Goal: Task Accomplishment & Management: Manage account settings

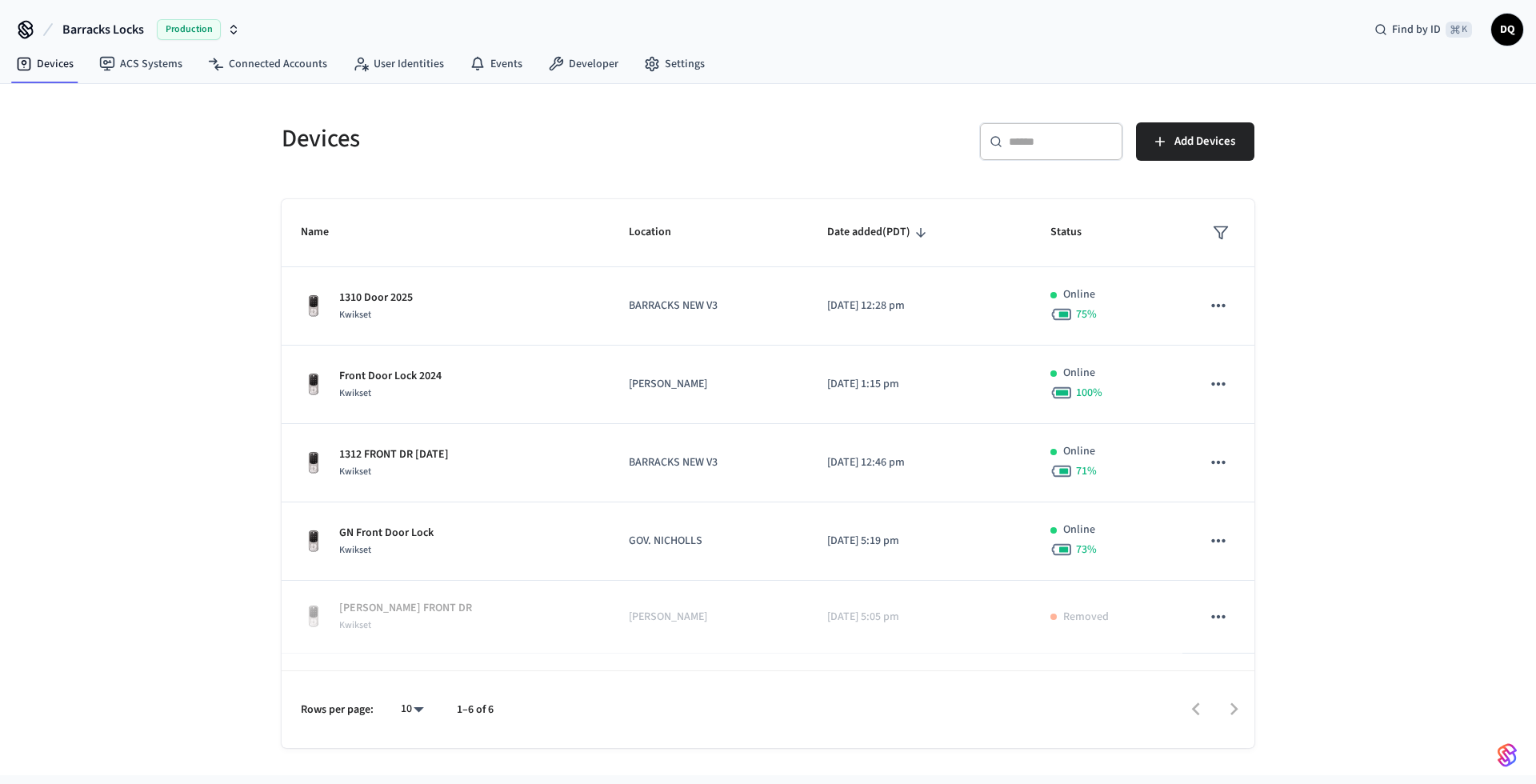
click at [135, 25] on span "Barracks Locks" at bounding box center [103, 29] width 82 height 19
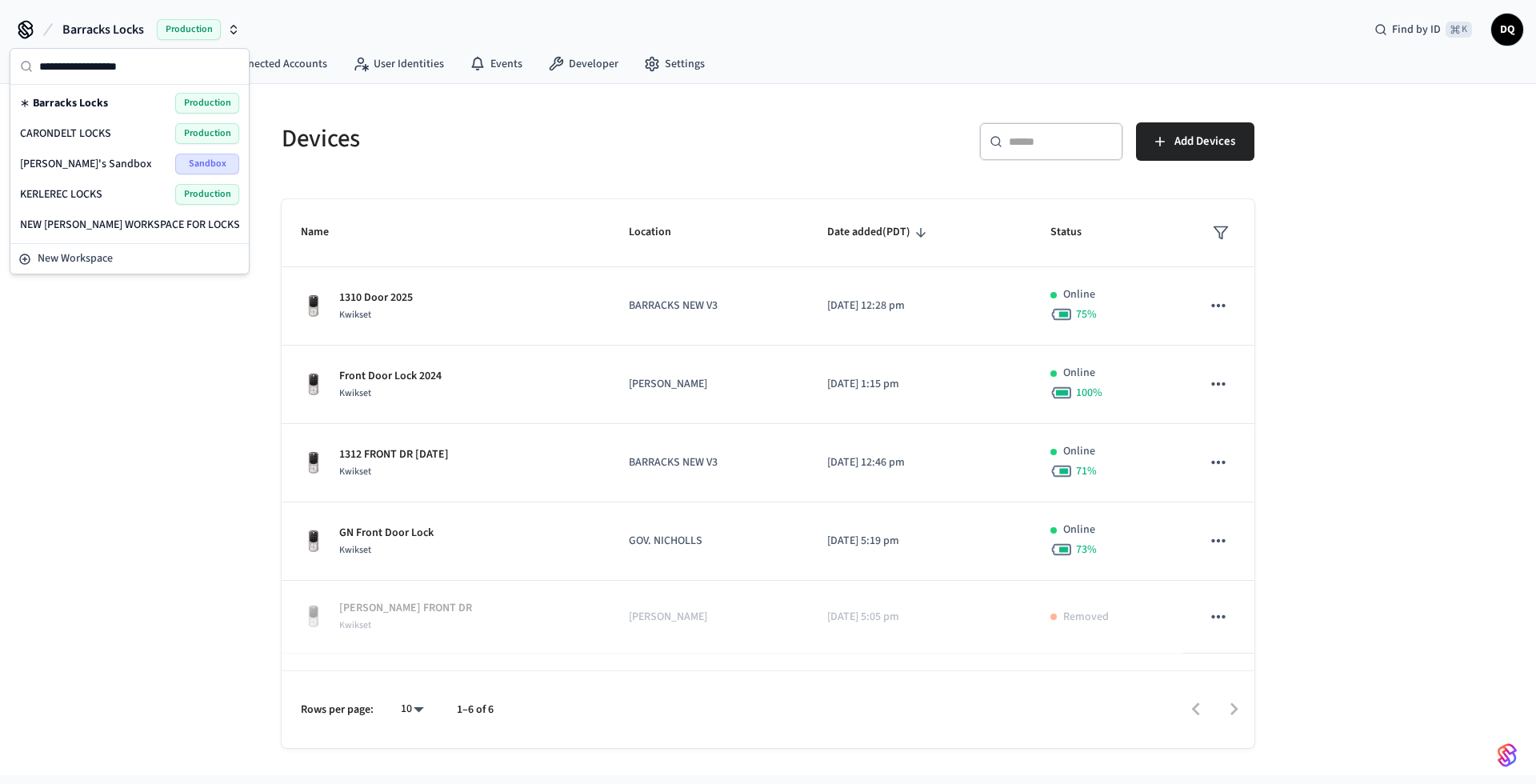
click at [104, 133] on span "CARONDELT LOCKS" at bounding box center [65, 133] width 91 height 16
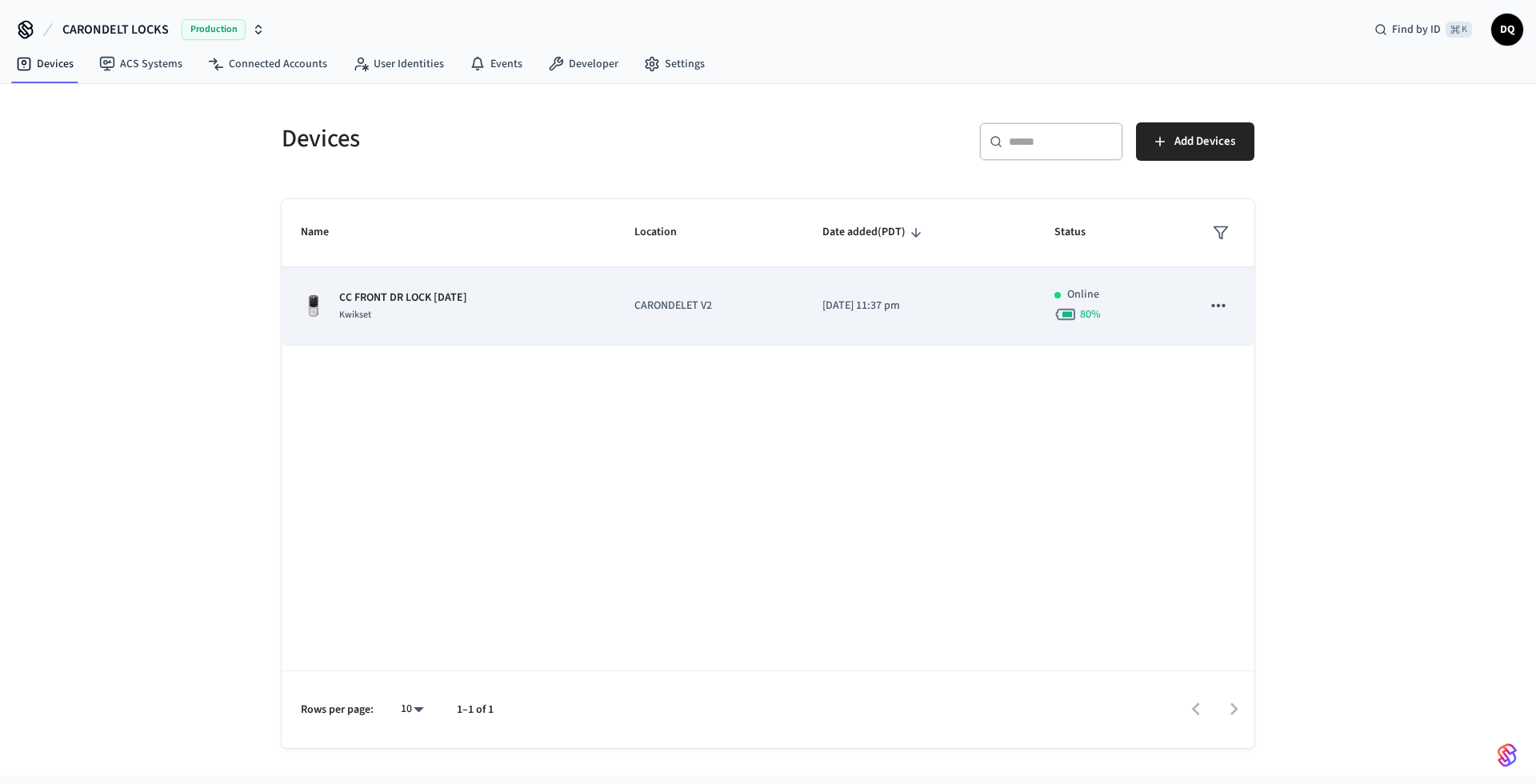
click at [516, 316] on div "CC FRONT DR LOCK [DATE] Kwikset" at bounding box center [448, 306] width 295 height 34
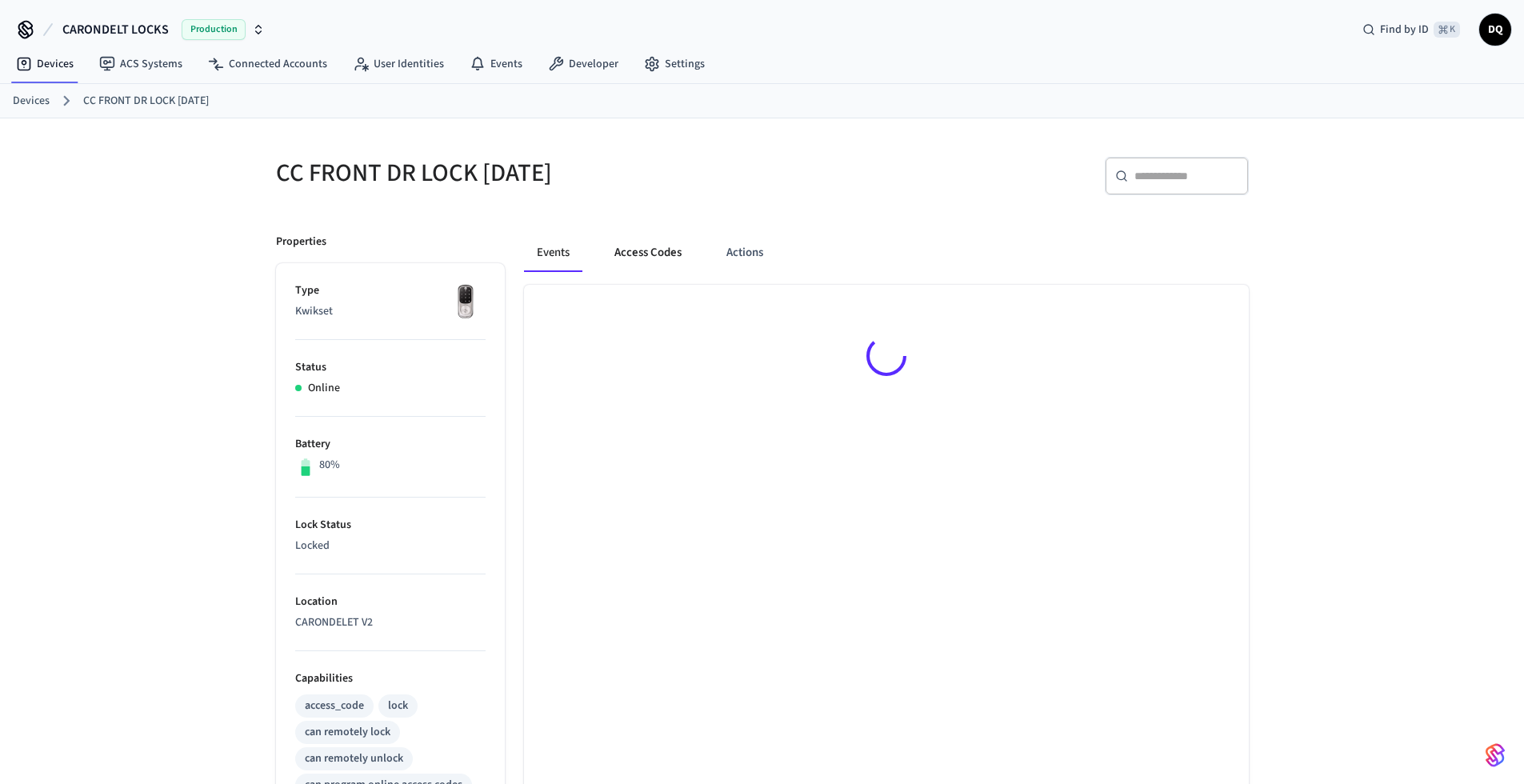
click at [649, 249] on button "Access Codes" at bounding box center [647, 253] width 92 height 39
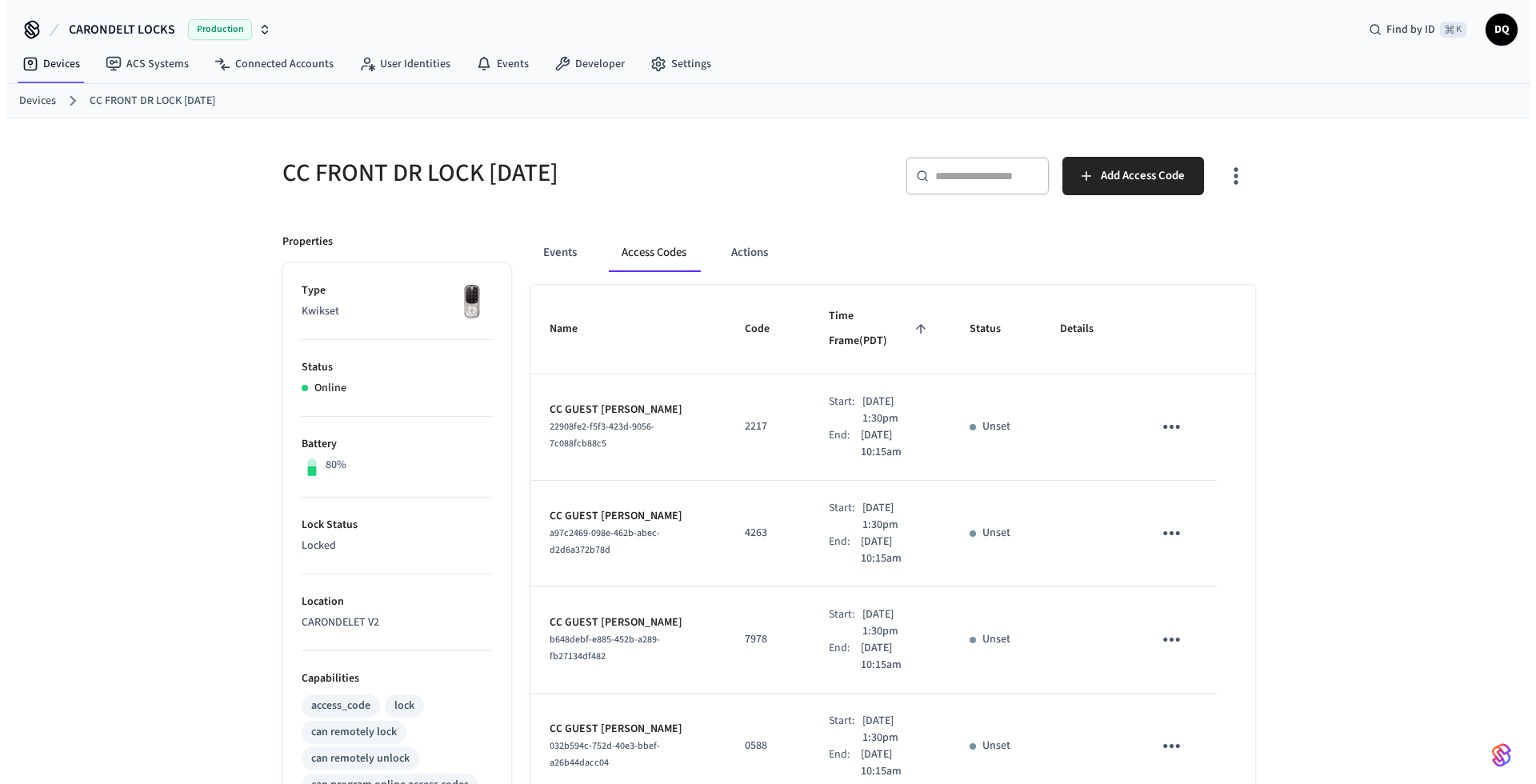
scroll to position [707, 0]
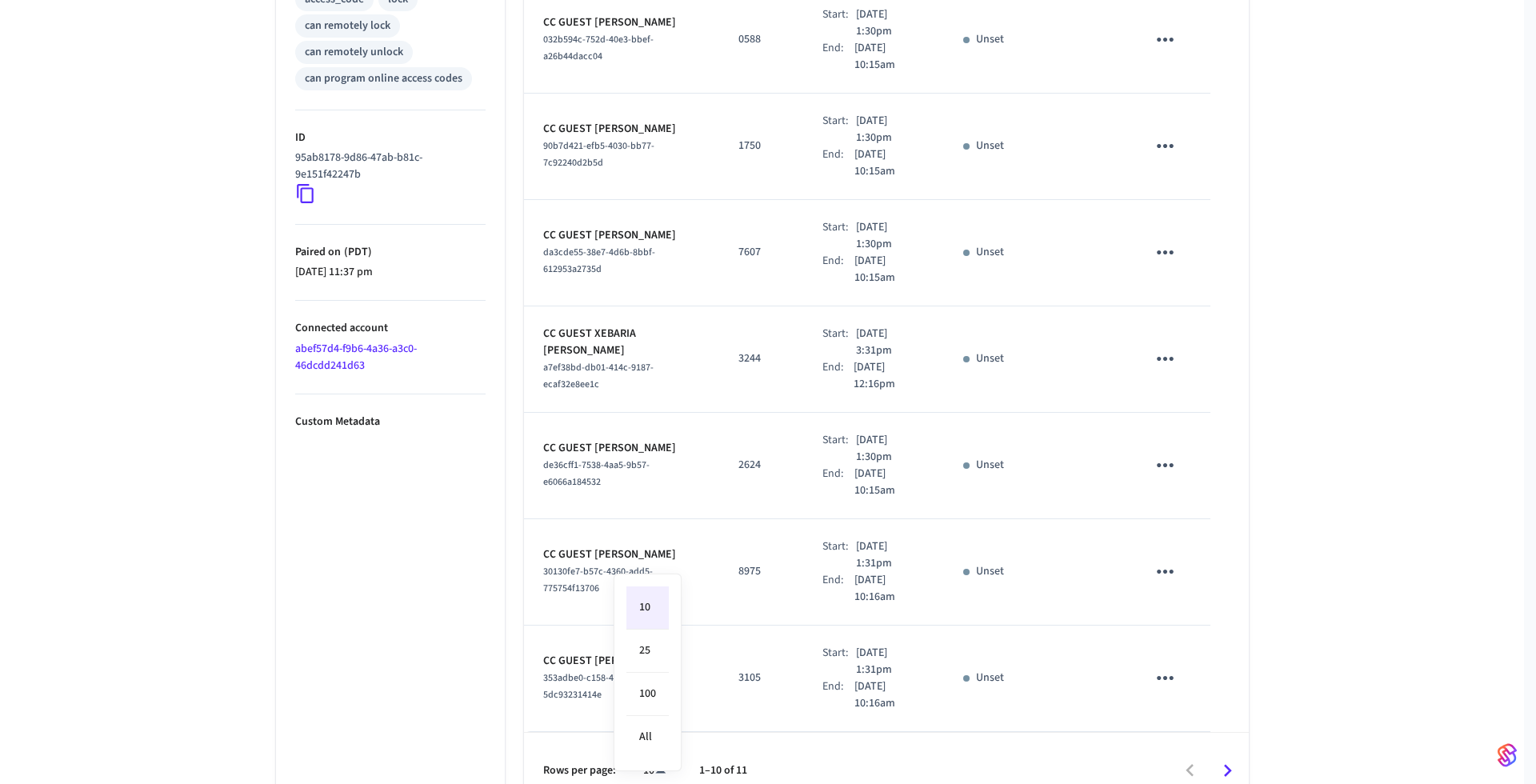
click at [662, 746] on body "CARONDELT LOCKS Production Find by ID ⌘ K DQ Devices ACS Systems Connected Acco…" at bounding box center [768, 51] width 1536 height 1516
click at [662, 739] on li "All" at bounding box center [647, 737] width 42 height 42
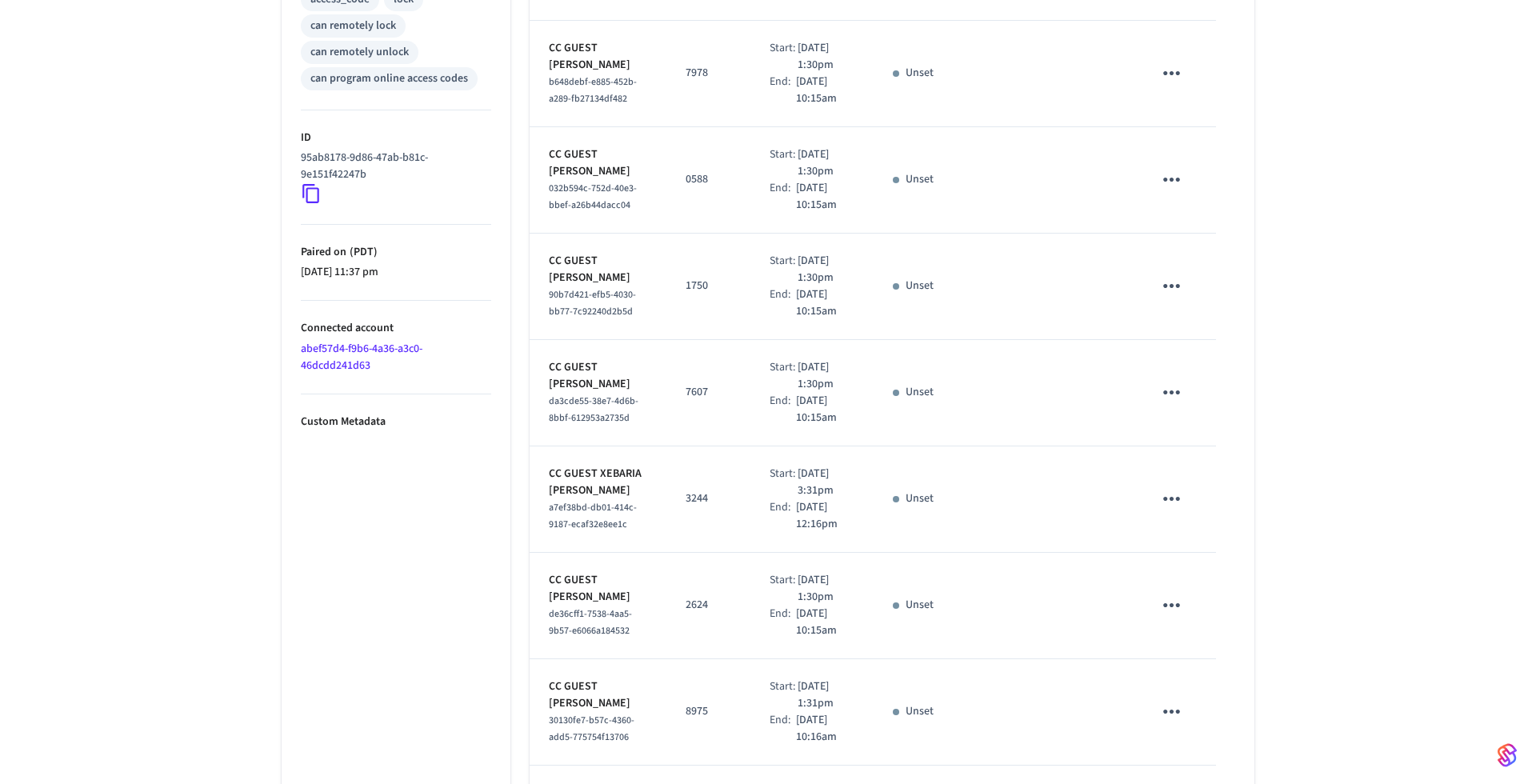
type input "**"
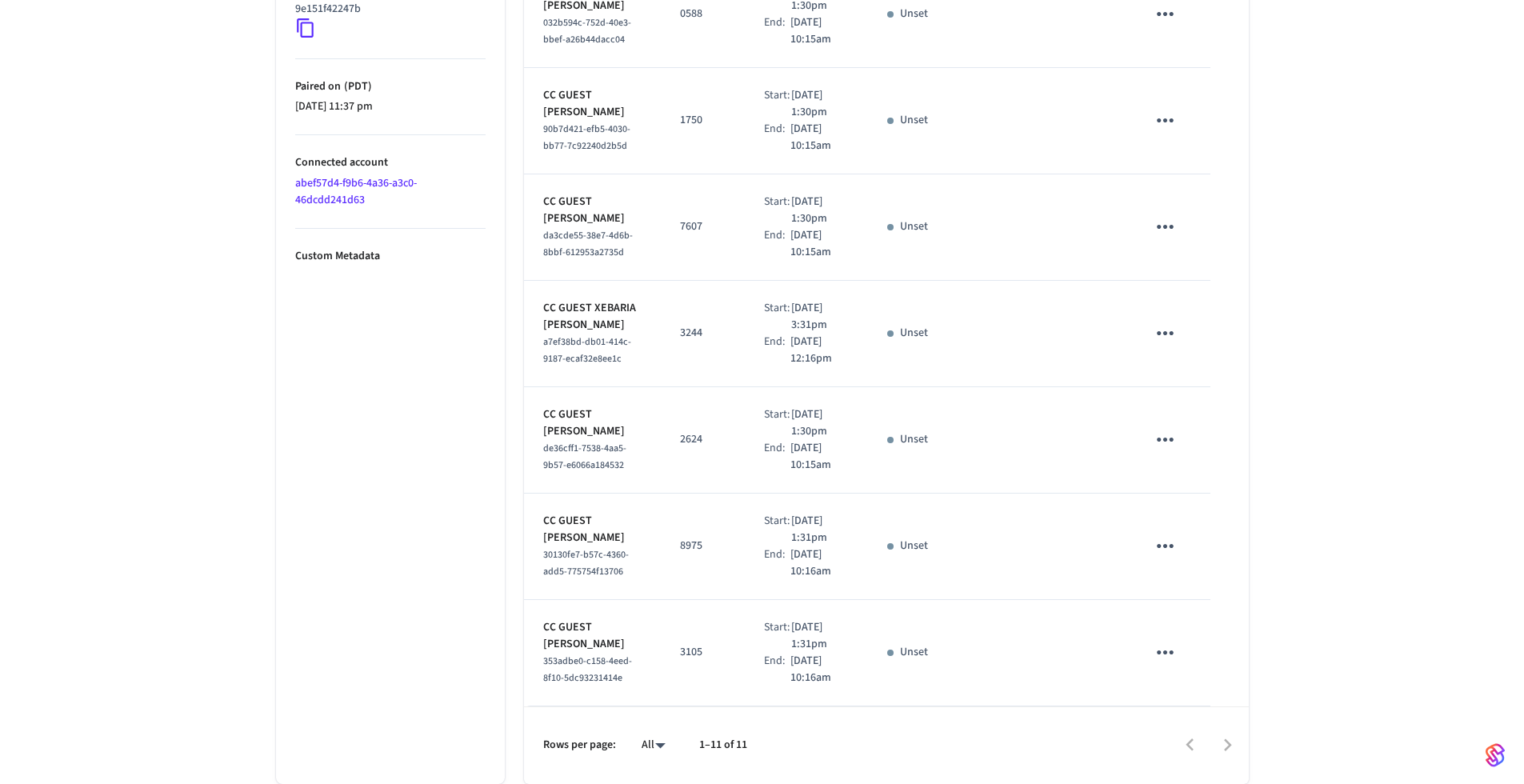
scroll to position [0, 0]
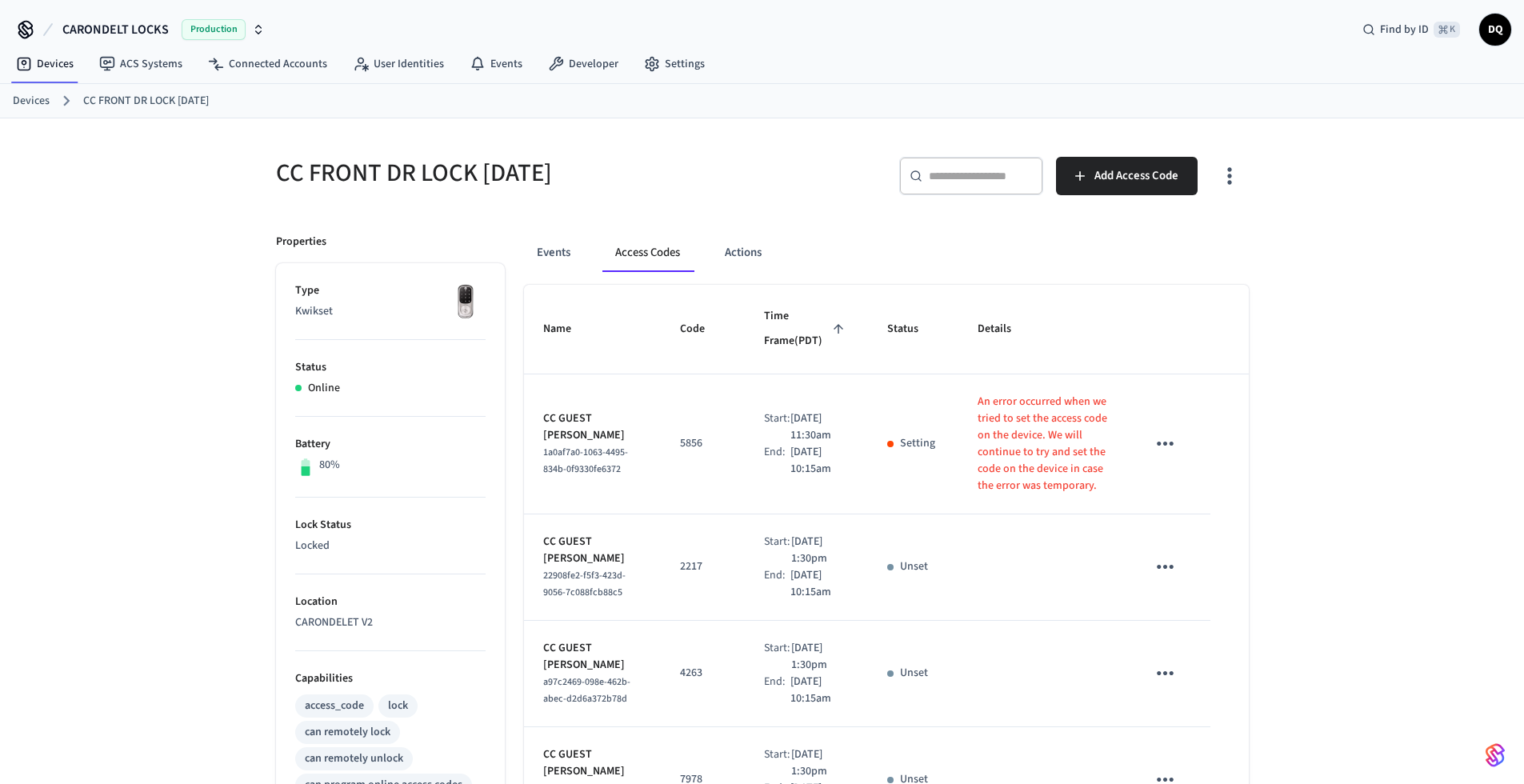
click at [35, 94] on link "Devices" at bounding box center [31, 101] width 37 height 17
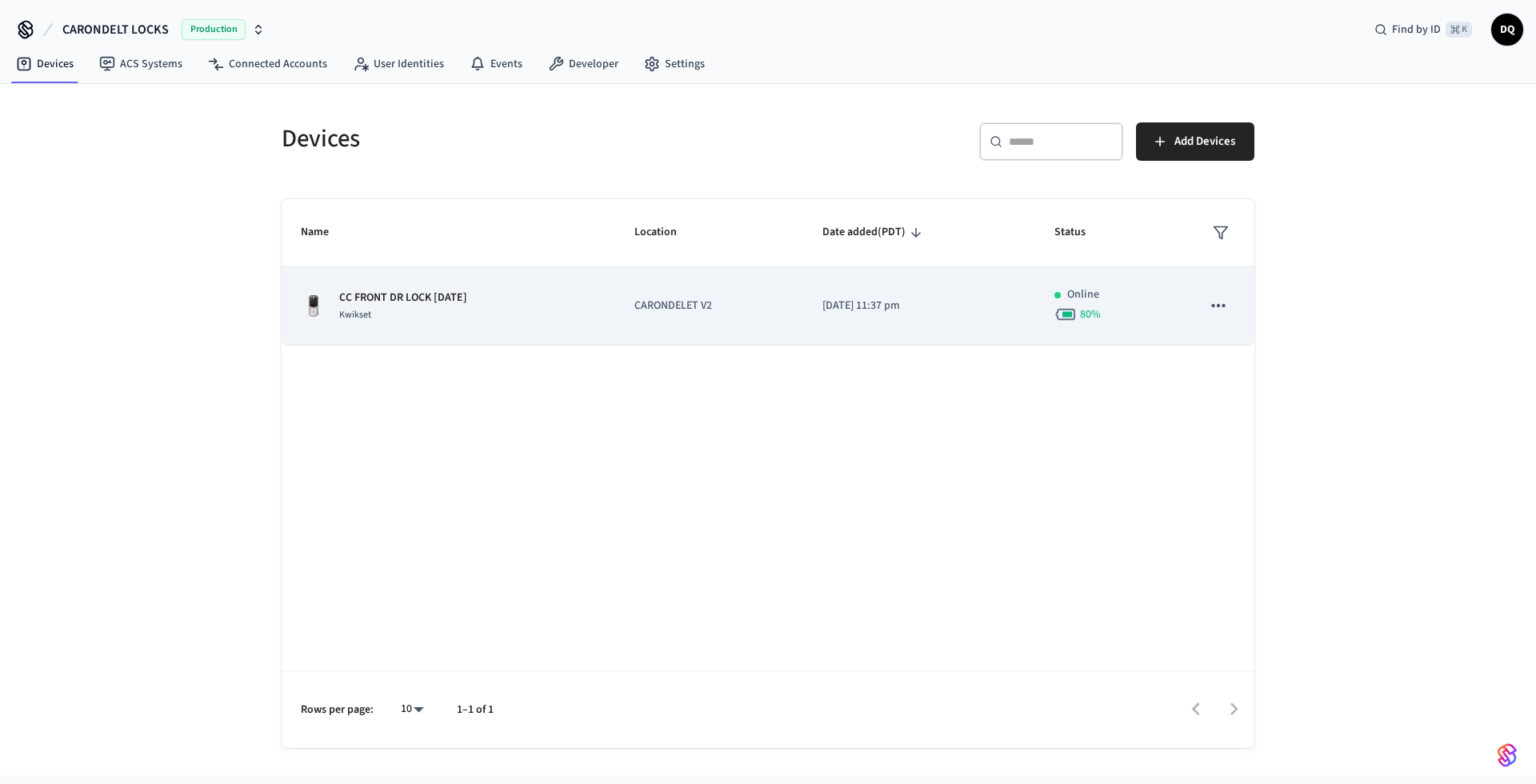
click at [448, 295] on p "CC FRONT DR LOCK [DATE]" at bounding box center [403, 298] width 128 height 17
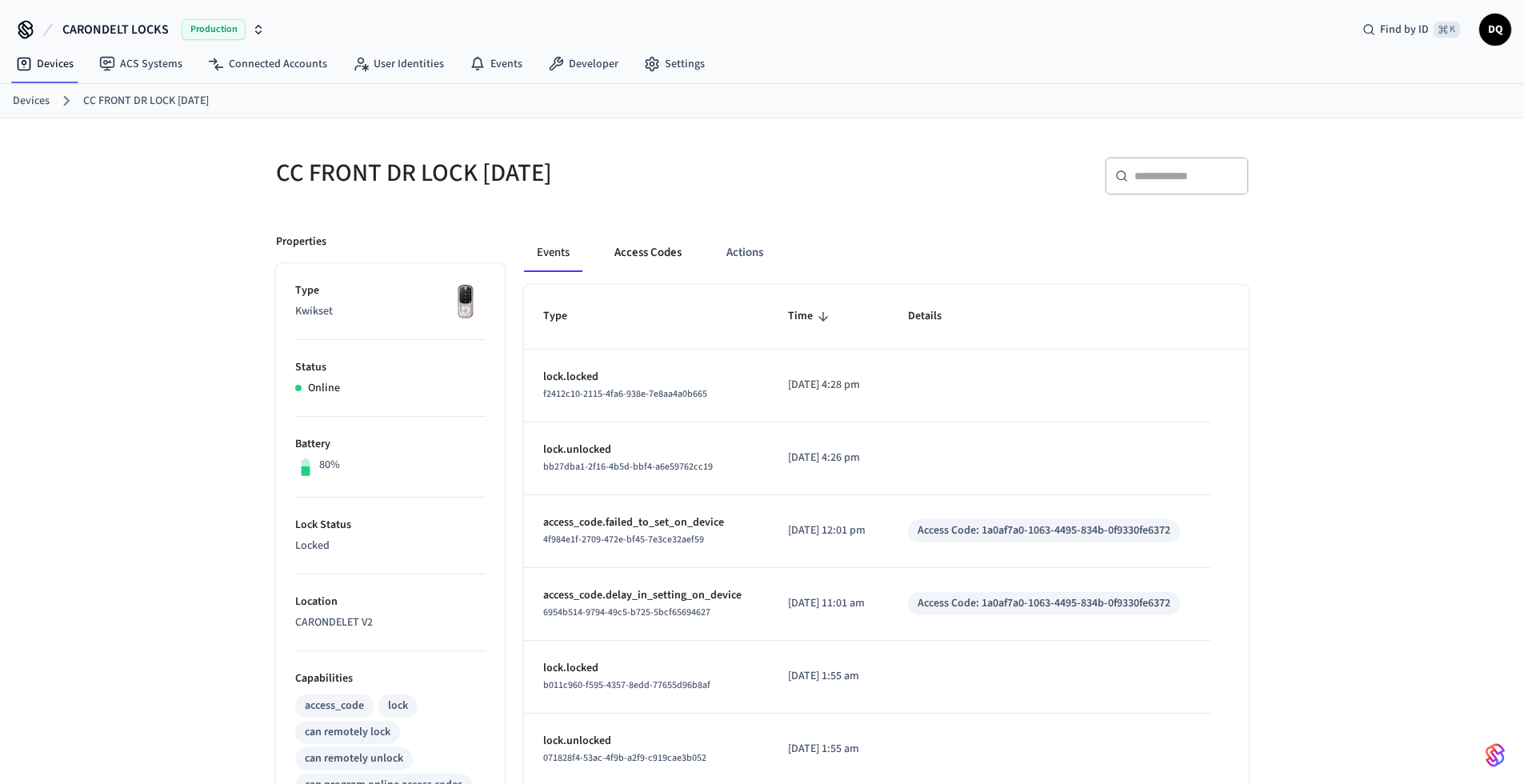
click at [666, 251] on button "Access Codes" at bounding box center [647, 253] width 92 height 39
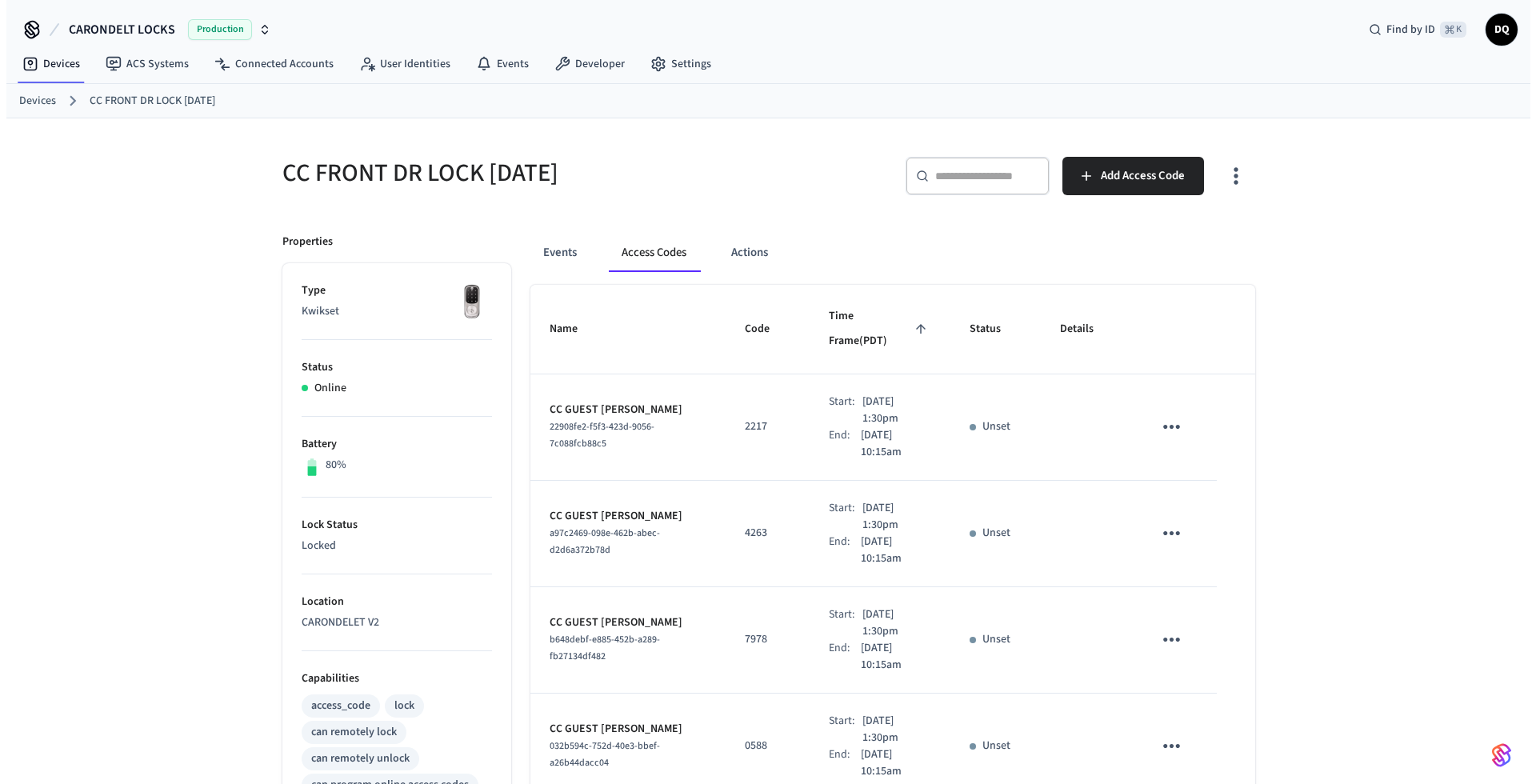
scroll to position [707, 0]
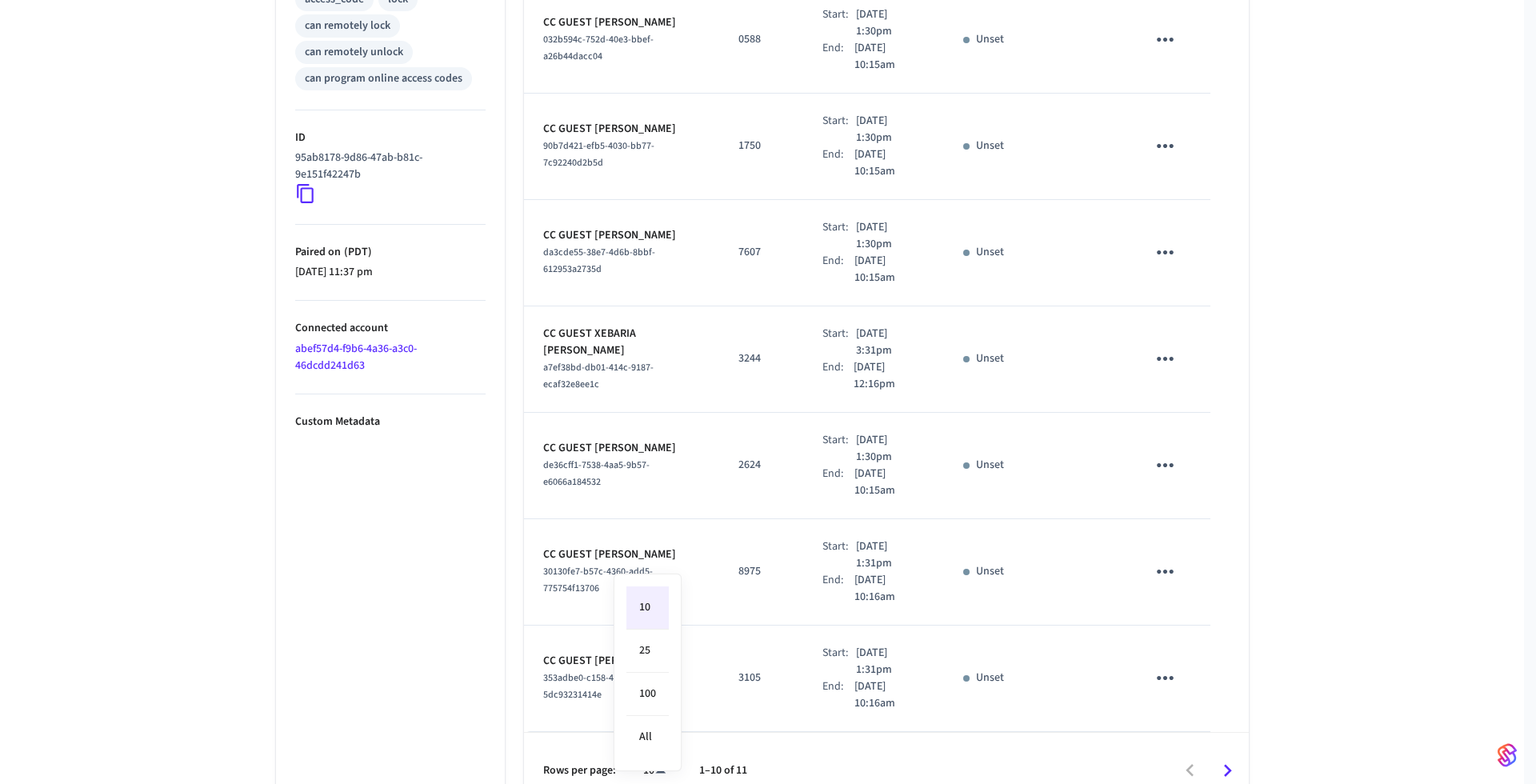
click at [660, 747] on body "CARONDELT LOCKS Production Find by ID ⌘ K DQ Devices ACS Systems Connected Acco…" at bounding box center [768, 51] width 1536 height 1516
click at [654, 740] on li "All" at bounding box center [647, 737] width 42 height 42
type input "**"
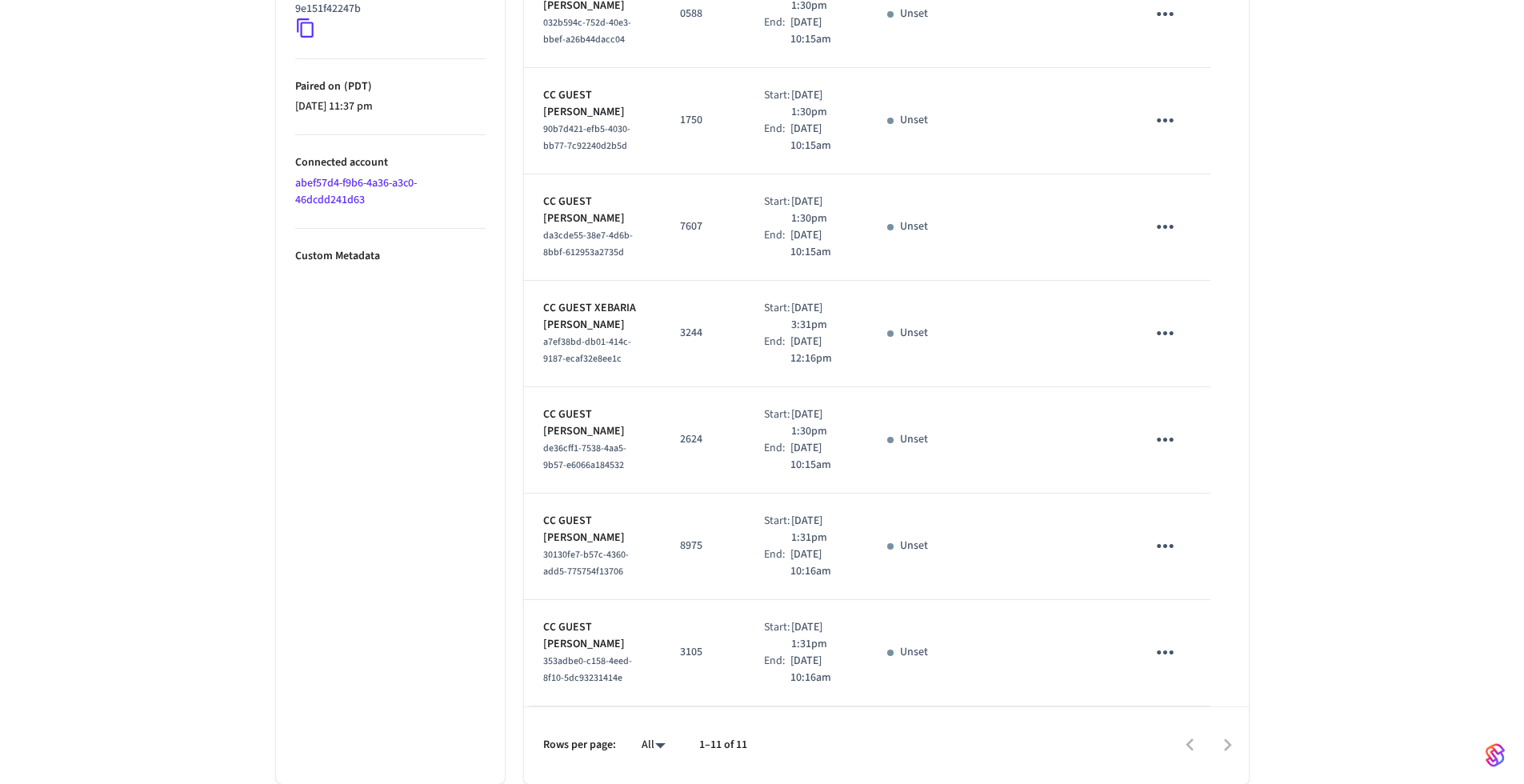
scroll to position [0, 0]
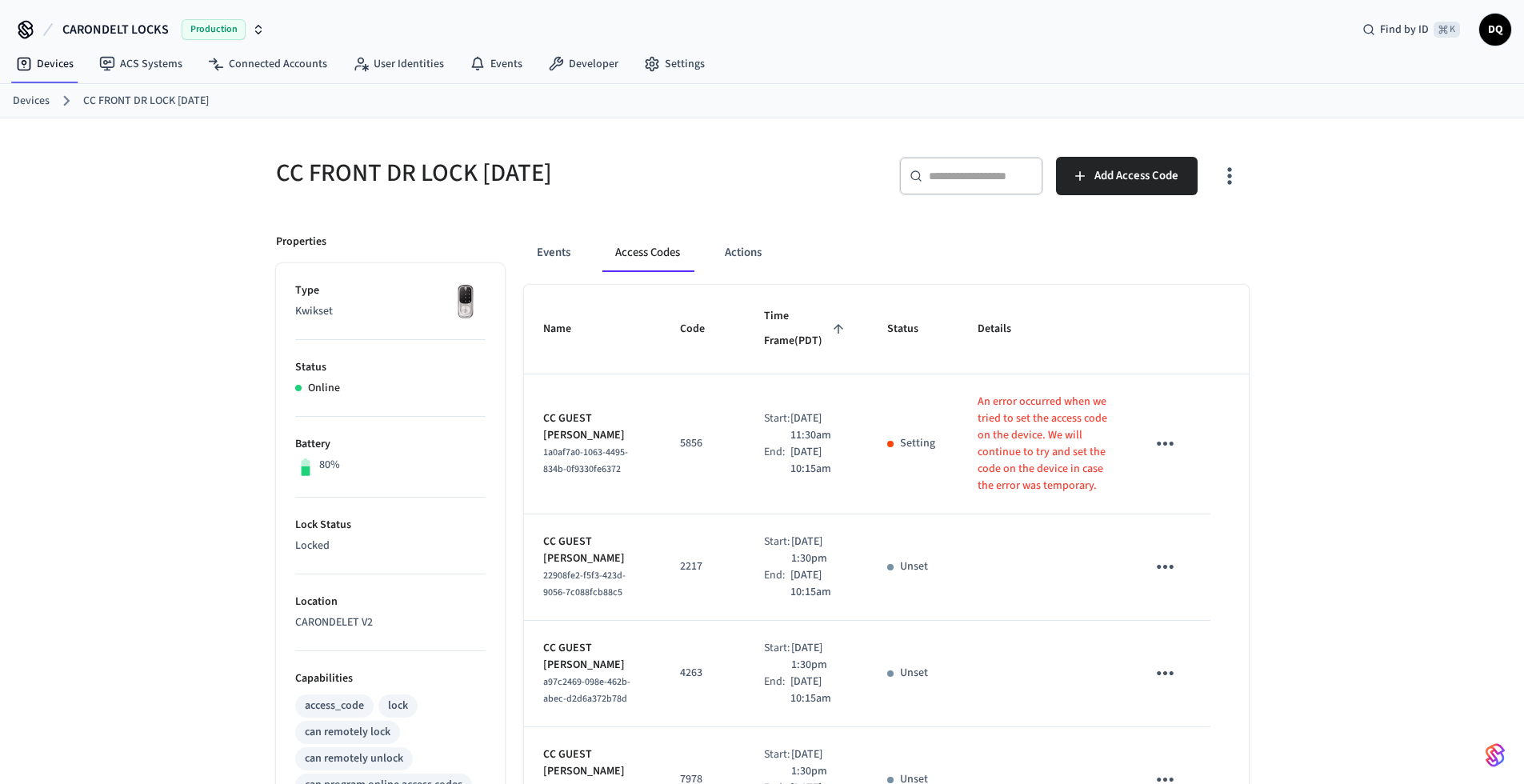
click at [1169, 456] on icon "sticky table" at bounding box center [1165, 444] width 25 height 24
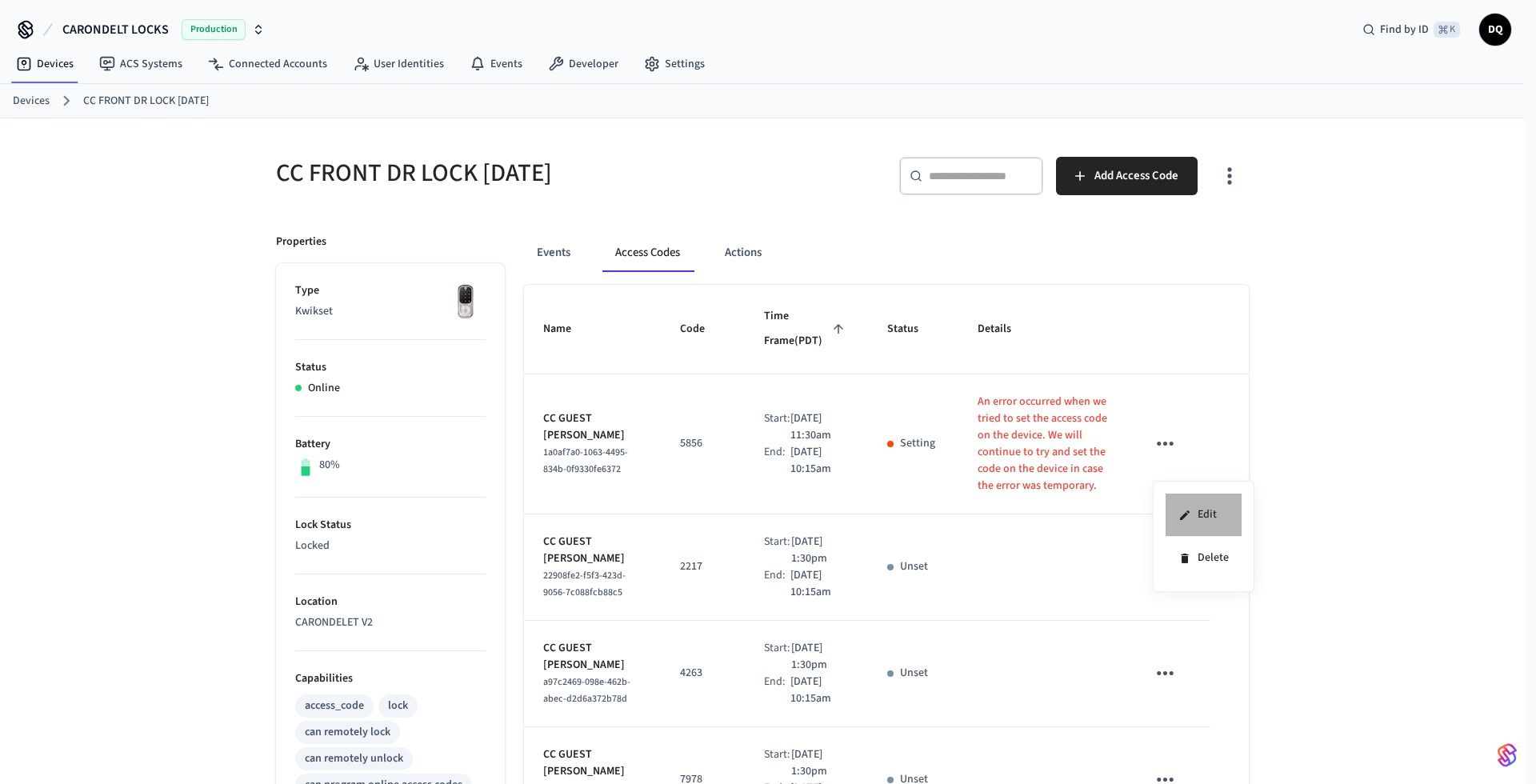
click at [1207, 517] on li "Edit" at bounding box center [1203, 515] width 76 height 43
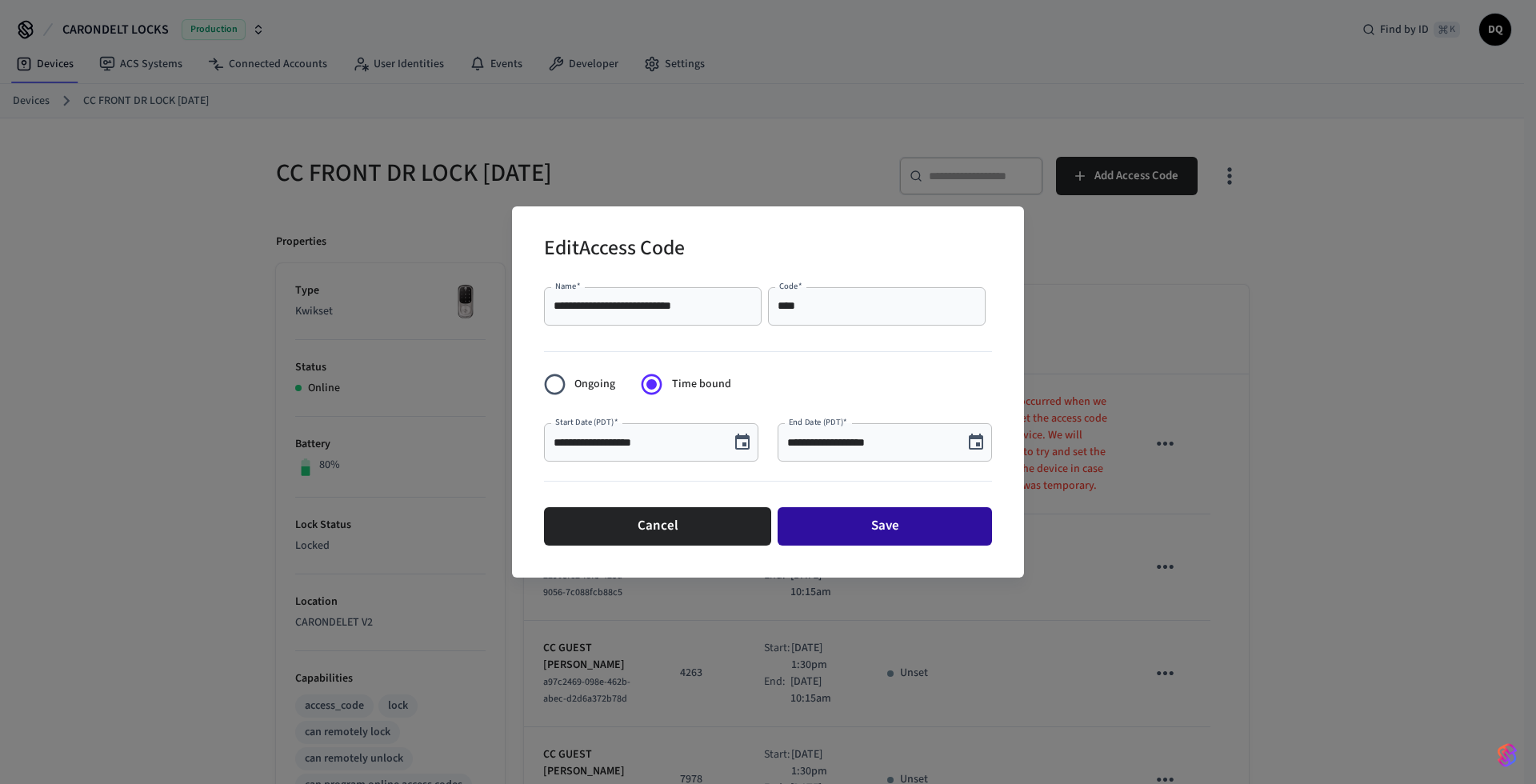
click at [873, 512] on button "Save" at bounding box center [885, 526] width 215 height 39
